Goal: Transaction & Acquisition: Download file/media

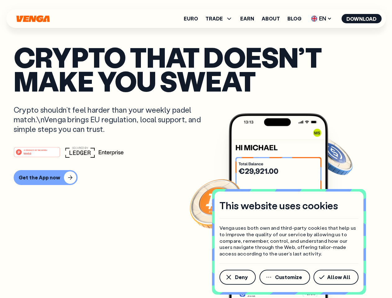
click at [196, 149] on div "#1 PRODUCT OF THE MONTH Web3" at bounding box center [196, 152] width 365 height 11
click at [237, 277] on span "Deny" at bounding box center [241, 277] width 13 height 5
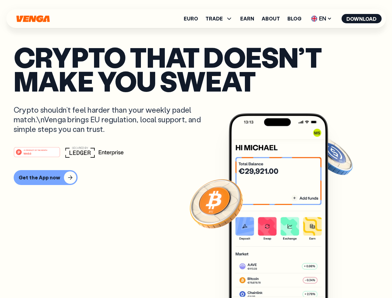
click at [286, 277] on img at bounding box center [278, 217] width 99 height 208
click at [337, 277] on article "Crypto that doesn’t make you sweat Crypto shouldn’t feel harder than your weekl…" at bounding box center [196, 161] width 365 height 233
click at [221, 19] on span "TRADE" at bounding box center [214, 18] width 17 height 5
click at [322, 19] on span "EN" at bounding box center [321, 19] width 25 height 10
click at [362, 19] on button "Download" at bounding box center [362, 18] width 40 height 9
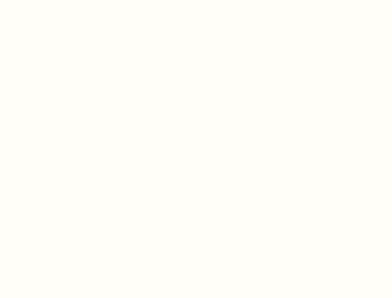
click at [45, 0] on html "This website uses cookies Venga uses both own and third-party cookies that help…" at bounding box center [196, 0] width 392 height 0
